Goal: Download file/media

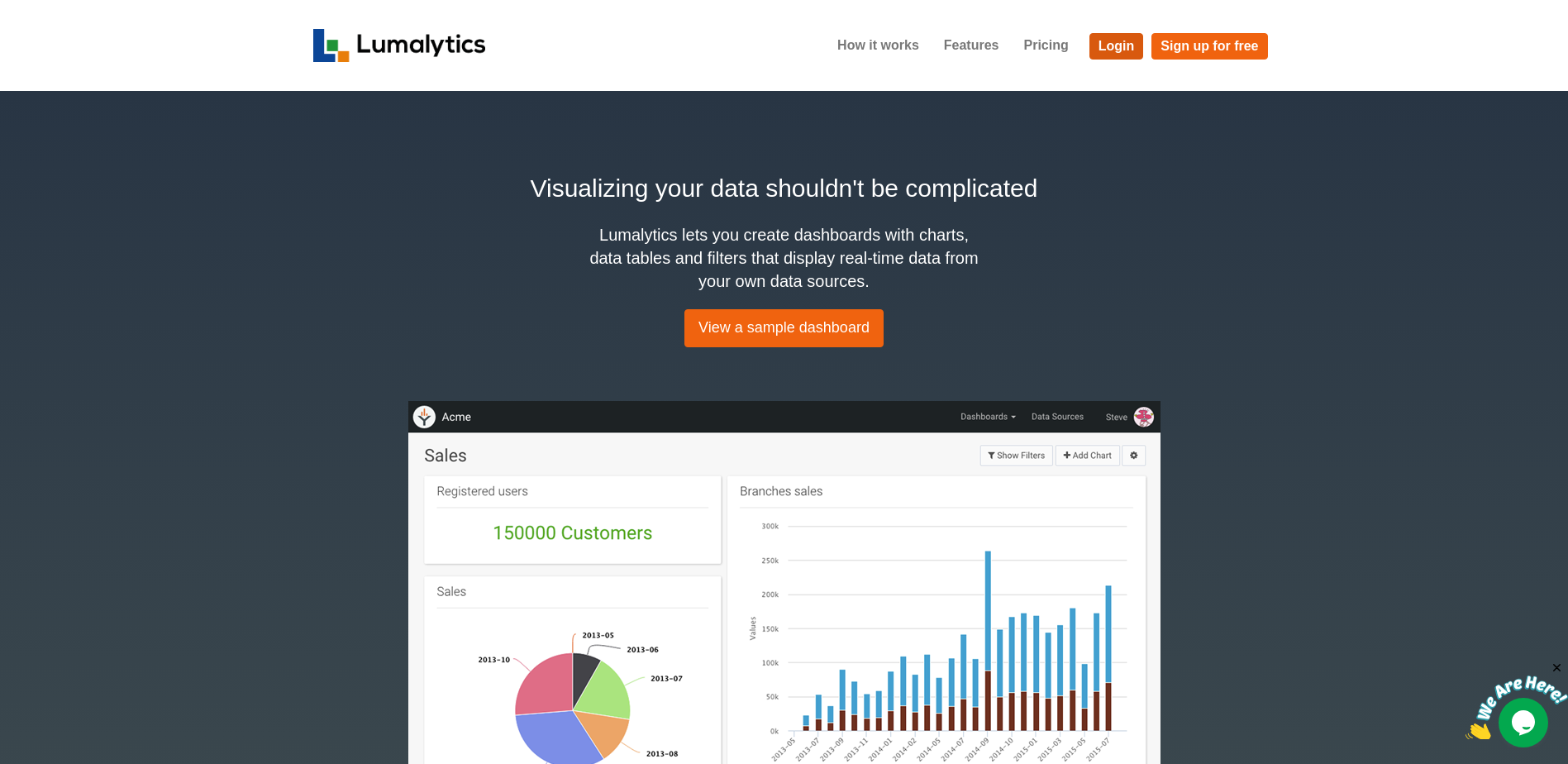
click at [1109, 42] on link "Login" at bounding box center [1116, 46] width 55 height 26
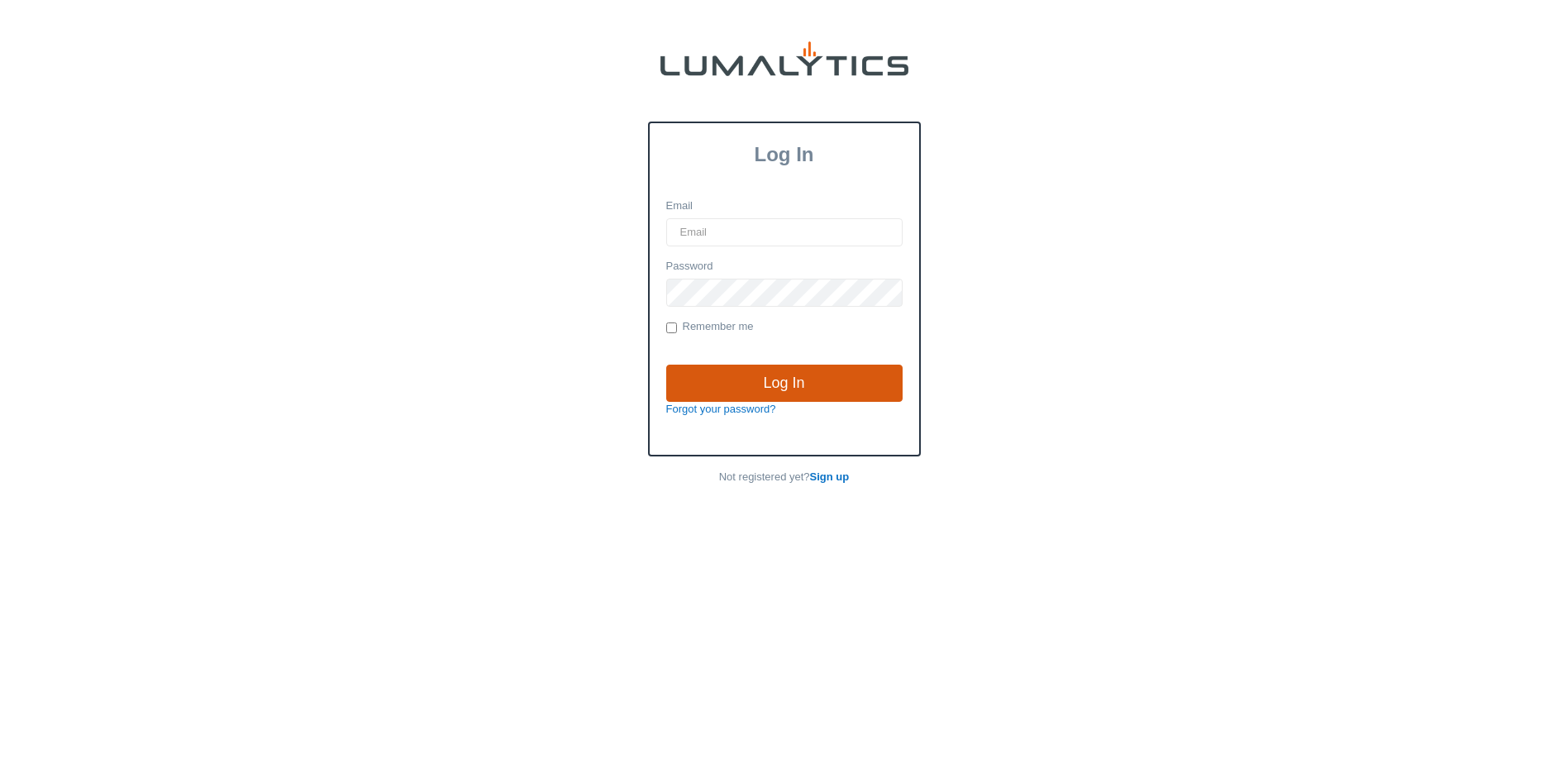
type input "[EMAIL_ADDRESS][DOMAIN_NAME]"
click at [796, 381] on input "Log In" at bounding box center [784, 382] width 236 height 38
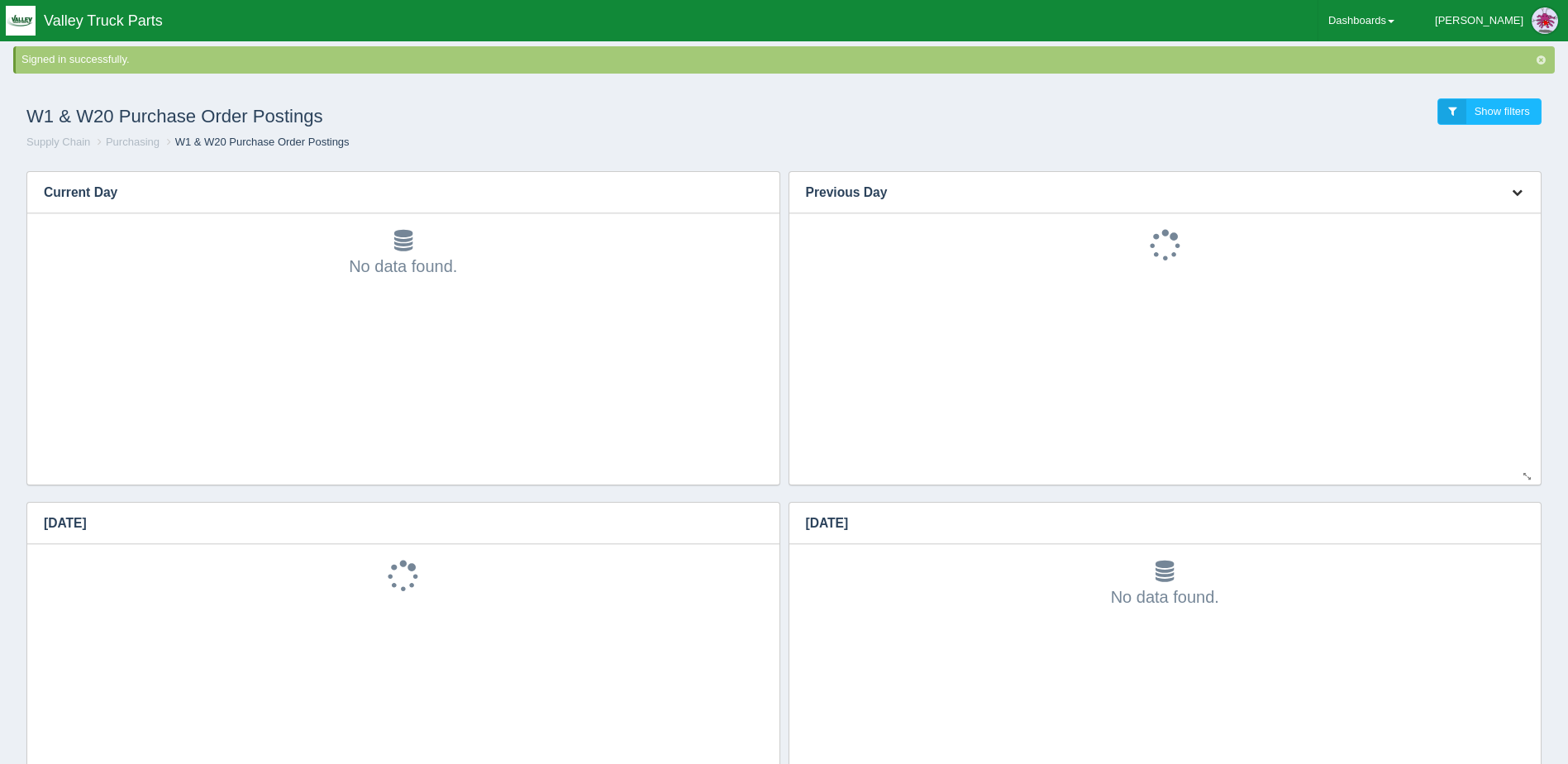
click at [1519, 186] on icon "button" at bounding box center [1516, 191] width 11 height 11
click at [1489, 208] on link "Download CSV" at bounding box center [1462, 217] width 133 height 24
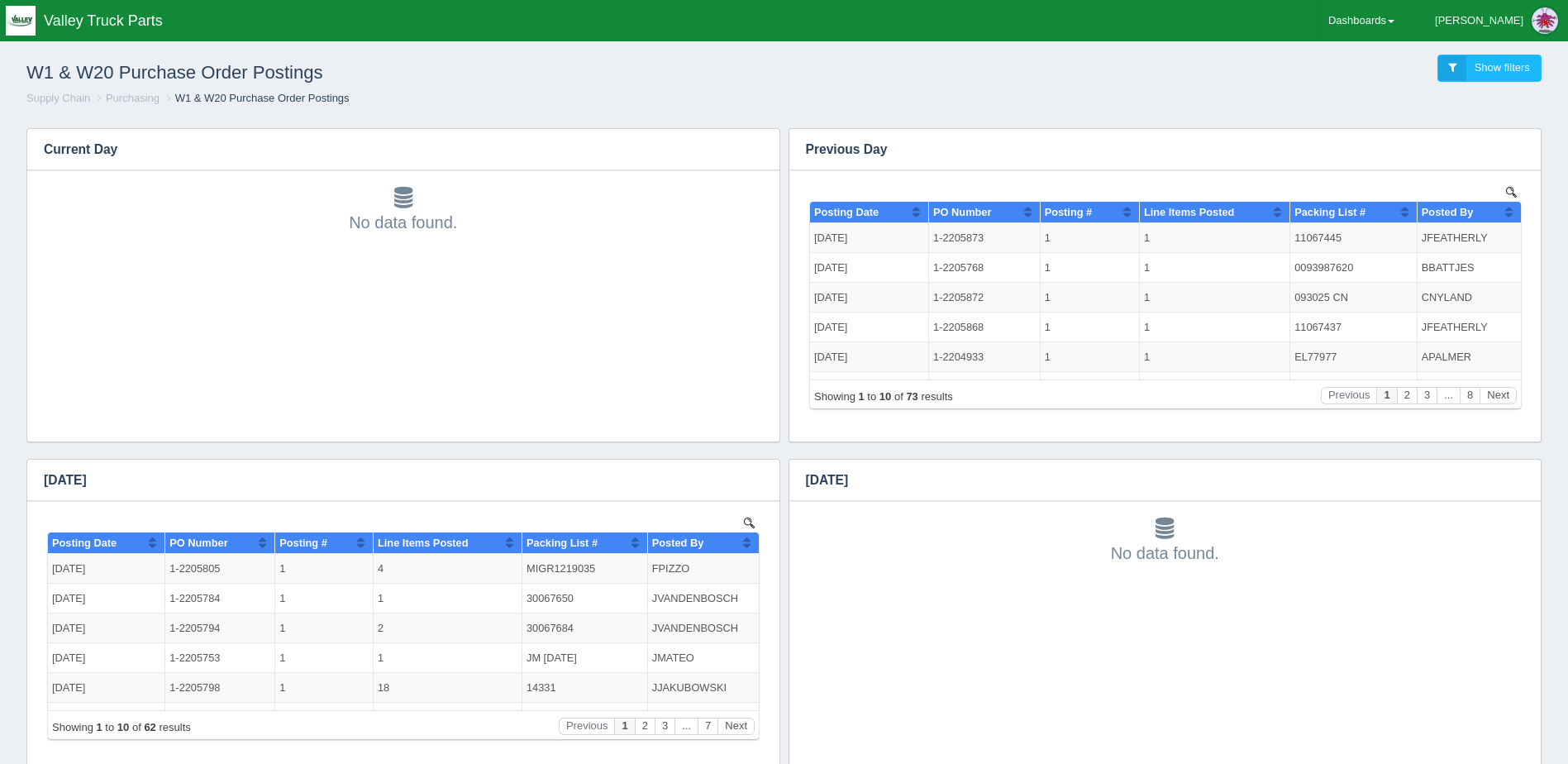
click at [979, 73] on div "W1 & W20 Purchase Order Postings Show filters" at bounding box center [784, 68] width 1542 height 45
